Goal: Task Accomplishment & Management: Manage account settings

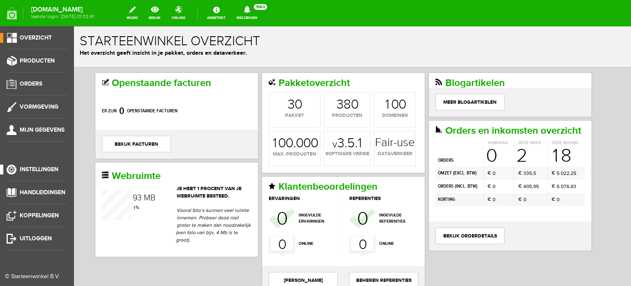
click at [43, 170] on span "Instellingen" at bounding box center [39, 169] width 39 height 7
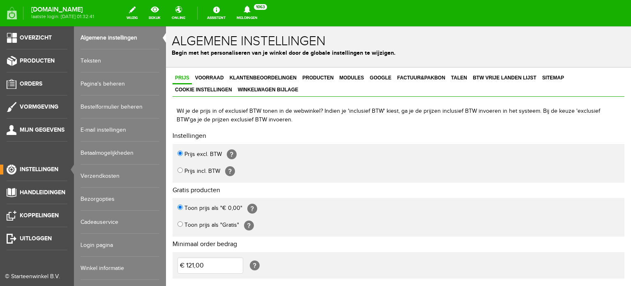
click at [95, 243] on link "Login pagina" at bounding box center [120, 244] width 79 height 23
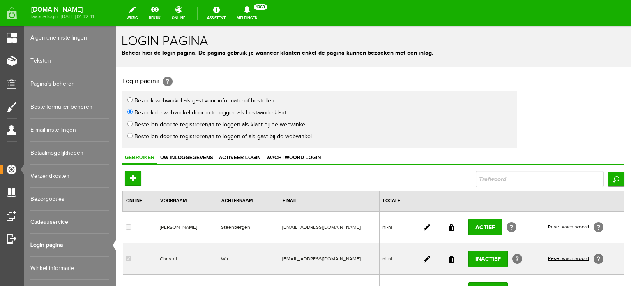
click at [424, 224] on link at bounding box center [427, 227] width 7 height 7
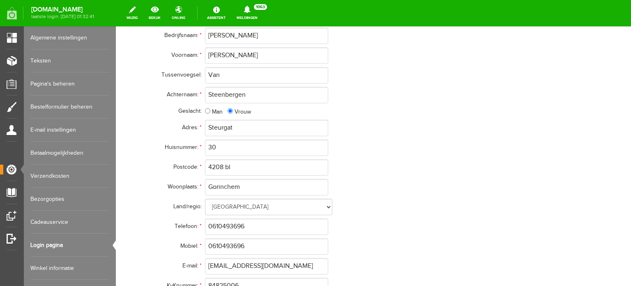
scroll to position [148, 0]
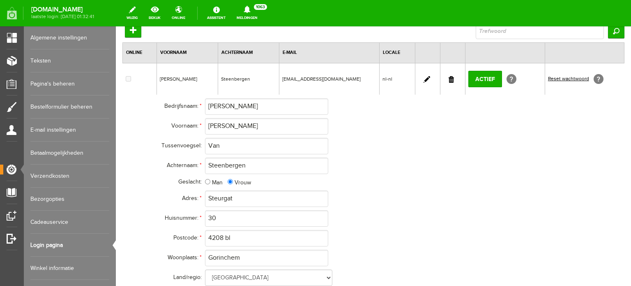
click at [449, 76] on link at bounding box center [451, 79] width 5 height 7
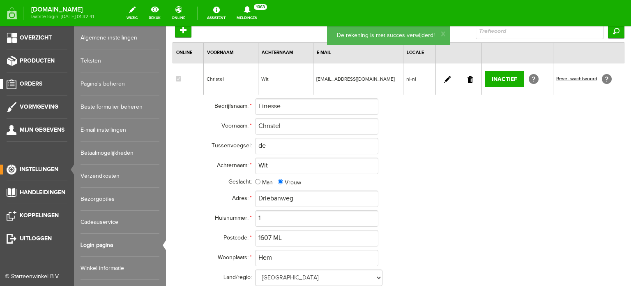
click at [30, 81] on span "Orders" at bounding box center [31, 83] width 23 height 7
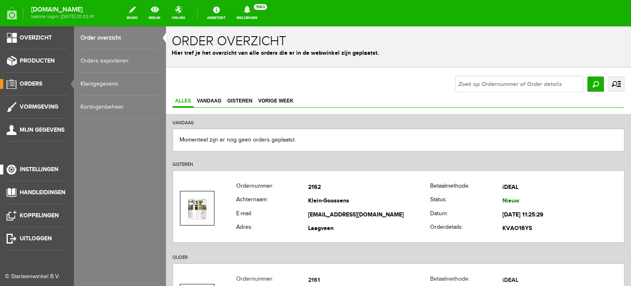
click at [41, 169] on span "Instellingen" at bounding box center [39, 169] width 39 height 7
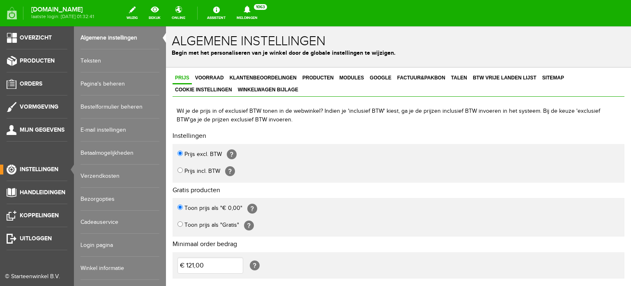
click at [101, 245] on link "Login pagina" at bounding box center [120, 244] width 79 height 23
